Goal: Check status

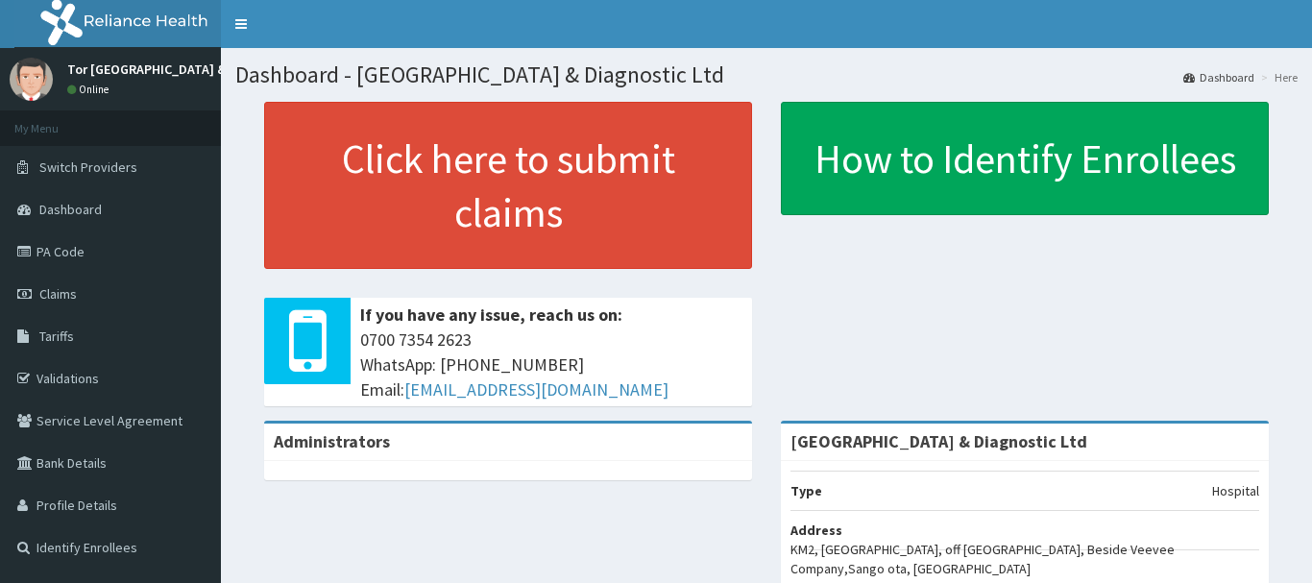
click at [68, 291] on span "Claims" at bounding box center [57, 293] width 37 height 17
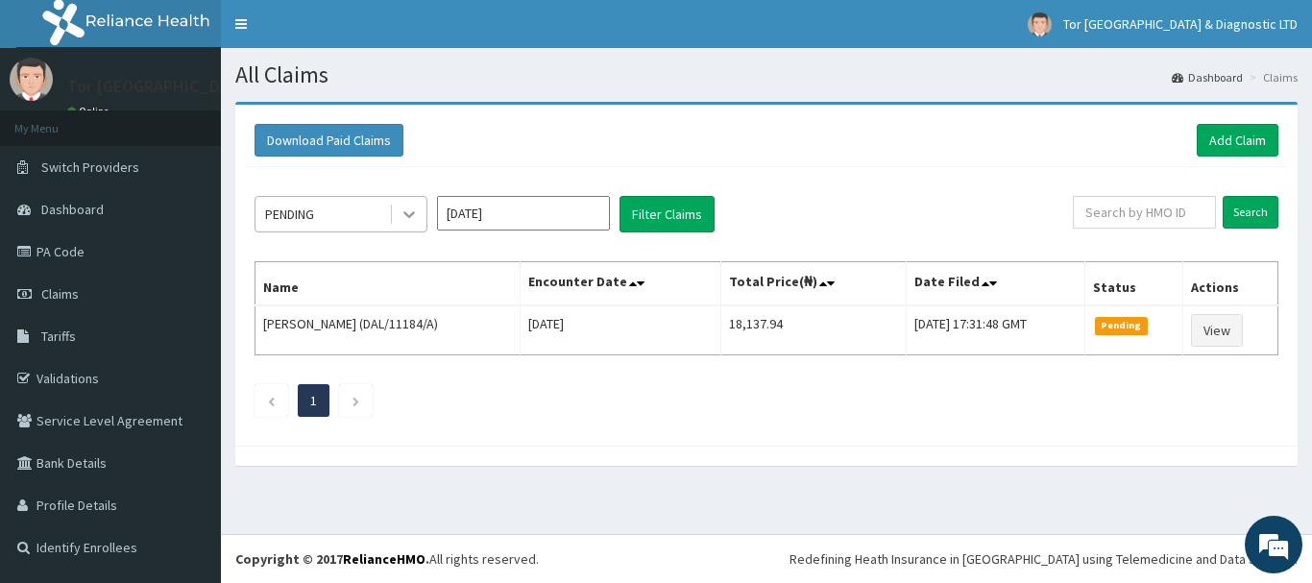
click at [408, 212] on icon at bounding box center [409, 214] width 19 height 19
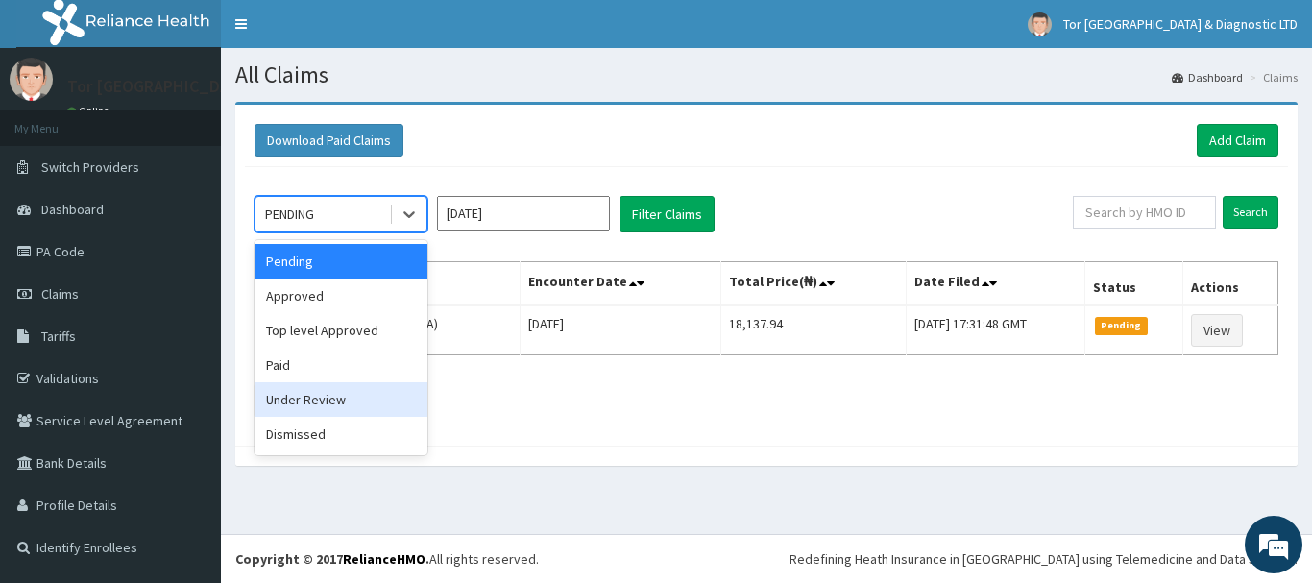
click at [320, 398] on div "Under Review" at bounding box center [341, 399] width 173 height 35
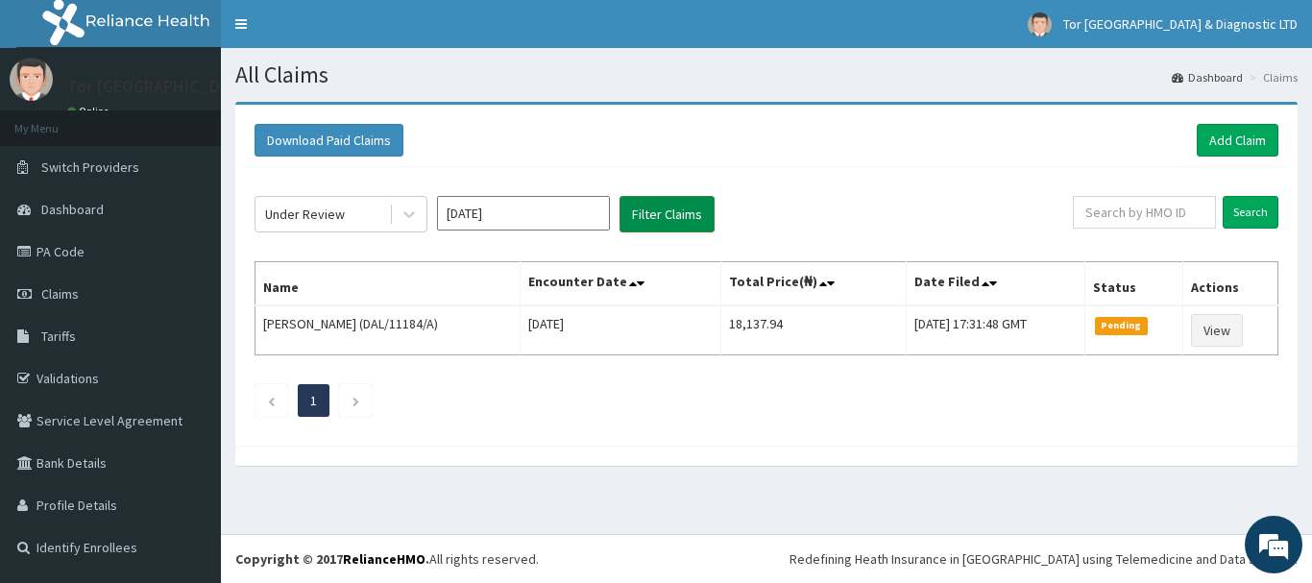
click at [684, 216] on button "Filter Claims" at bounding box center [666, 214] width 95 height 36
